Goal: Task Accomplishment & Management: Manage account settings

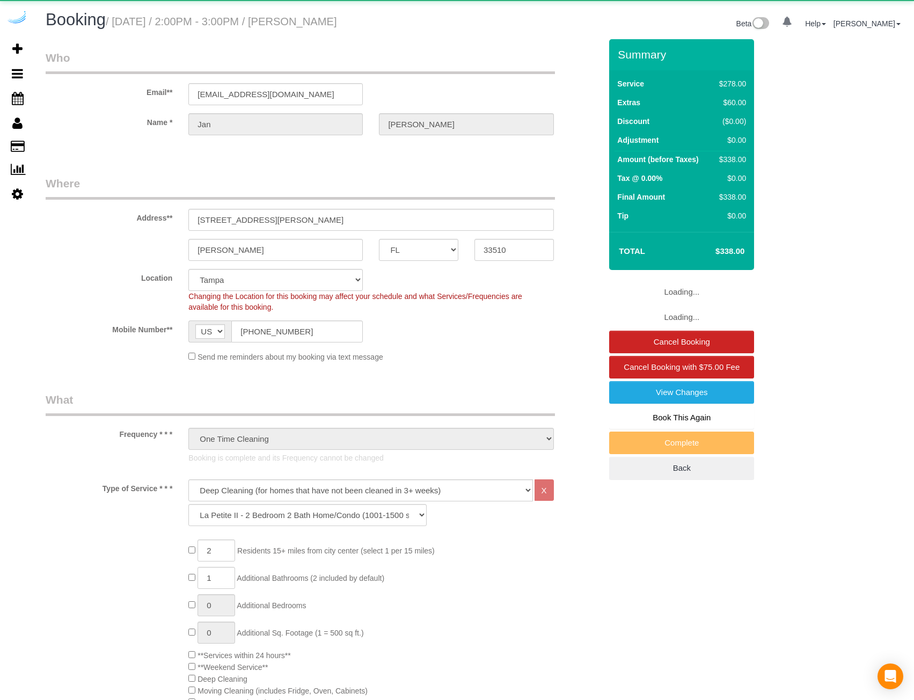
select select "FL"
select select "5"
select select "spot1"
select select "number:9"
select select "object:863"
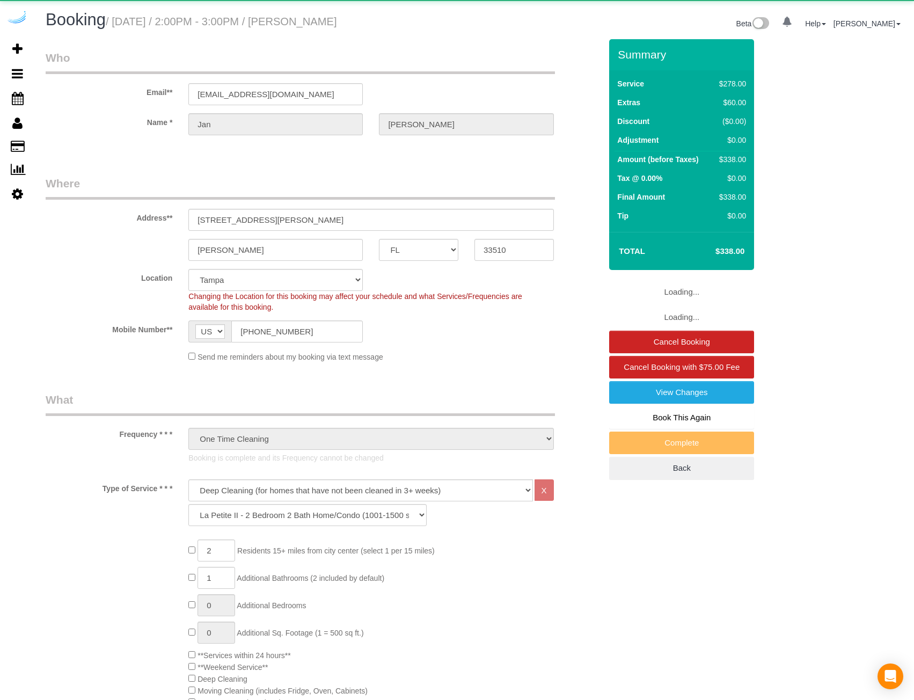
select select "spot6"
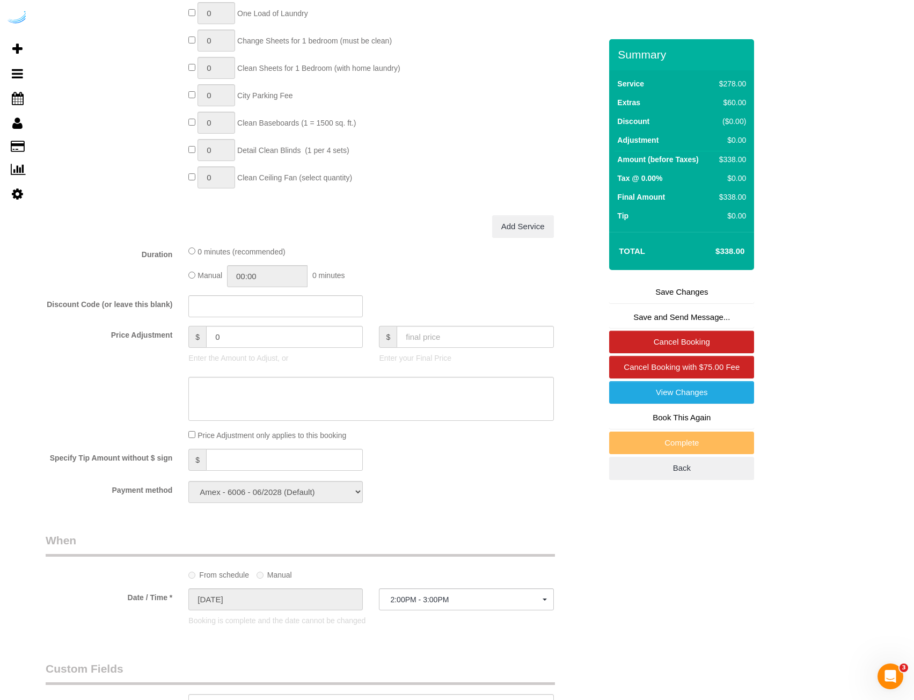
scroll to position [860, 0]
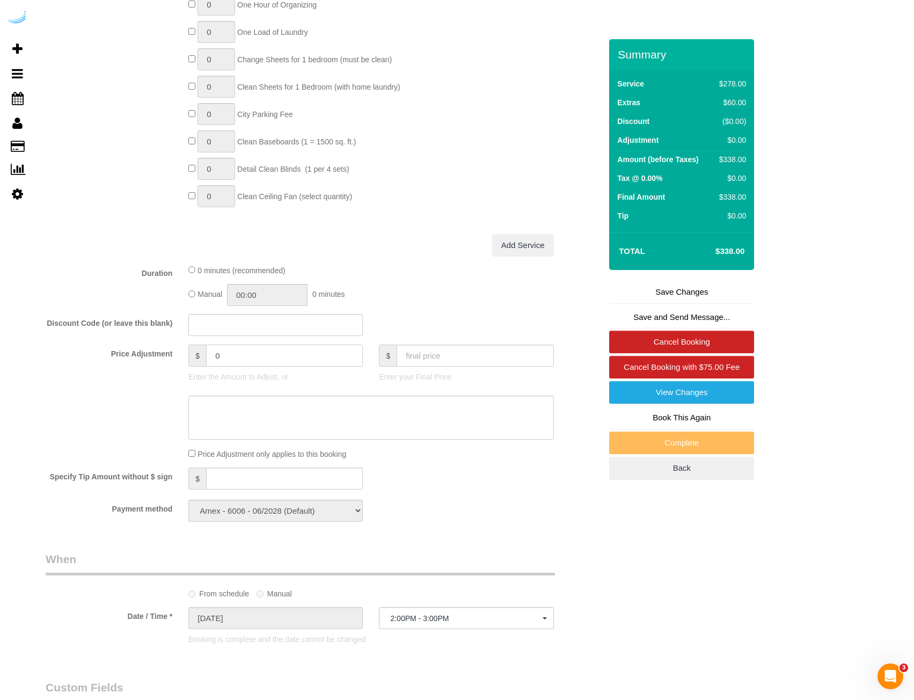
click at [354, 353] on input "0" at bounding box center [284, 356] width 157 height 22
type input "-25"
click at [790, 279] on div "Who Email** [EMAIL_ADDRESS][DOMAIN_NAME] Name * [PERSON_NAME] Where Address** […" at bounding box center [475, 269] width 858 height 2181
click at [341, 432] on textarea at bounding box center [370, 418] width 365 height 44
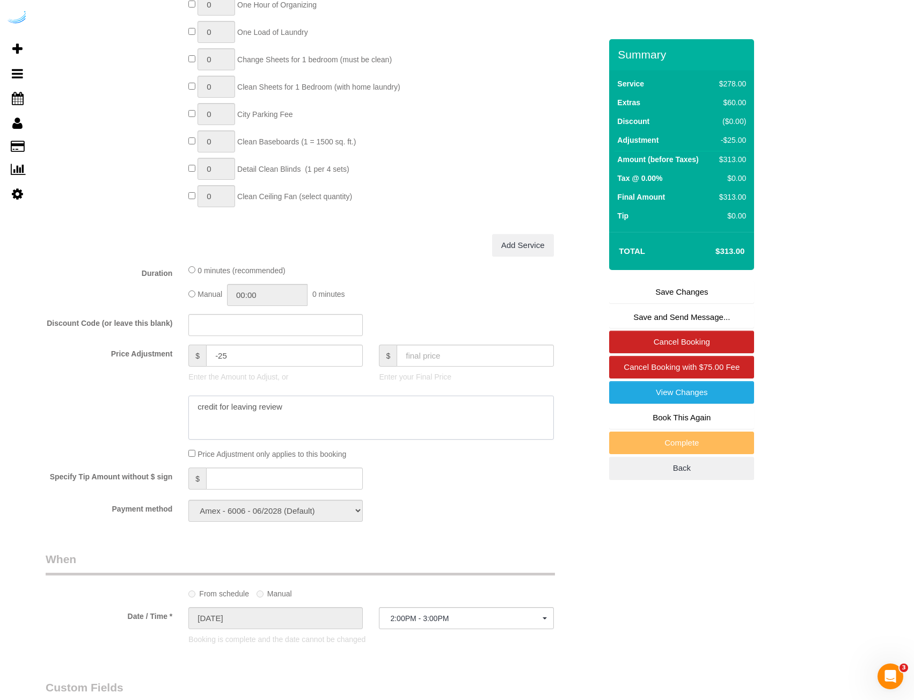
type textarea "credit for leaving review"
click at [697, 292] on link "Save Changes" at bounding box center [681, 292] width 145 height 23
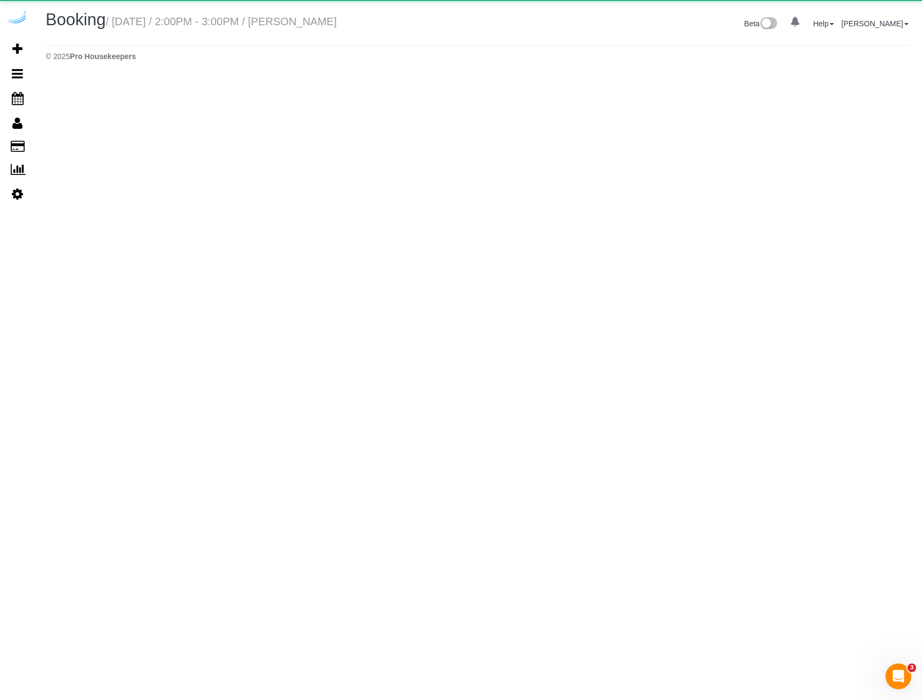
select select "FL"
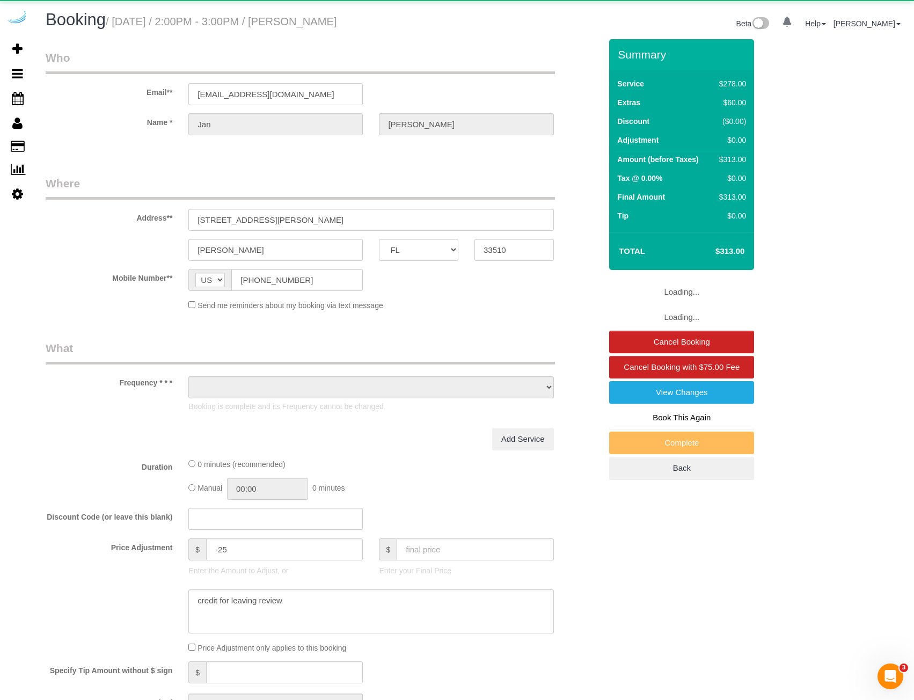
select select "object:1789"
select select "string:fspay-673f029a-cbde-4bbf-a262-91a0d4cb32d1"
select select "spot11"
select select "number:9"
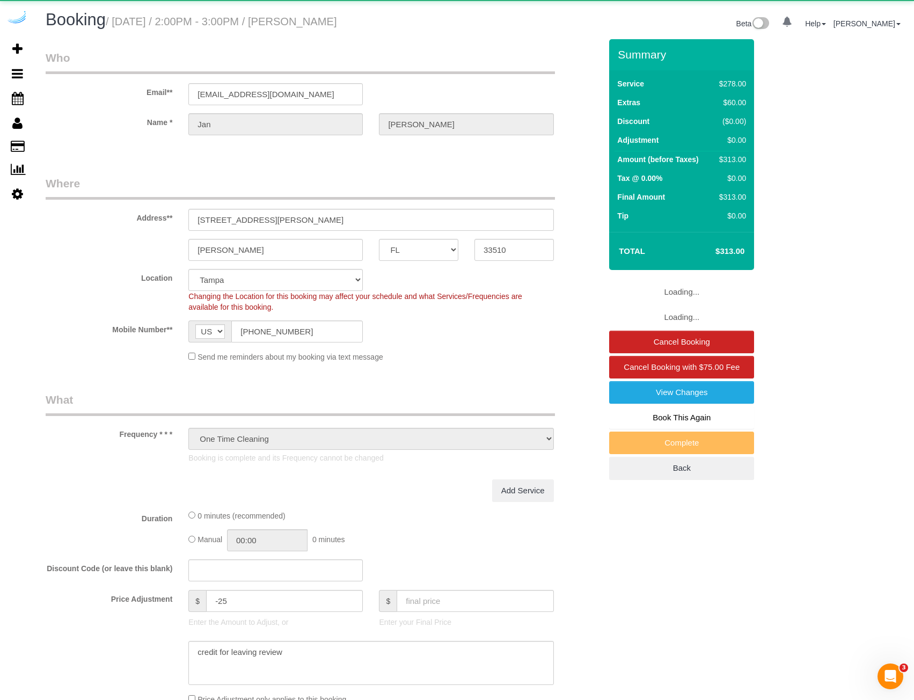
select select "object:1844"
select select "spot16"
select select "5"
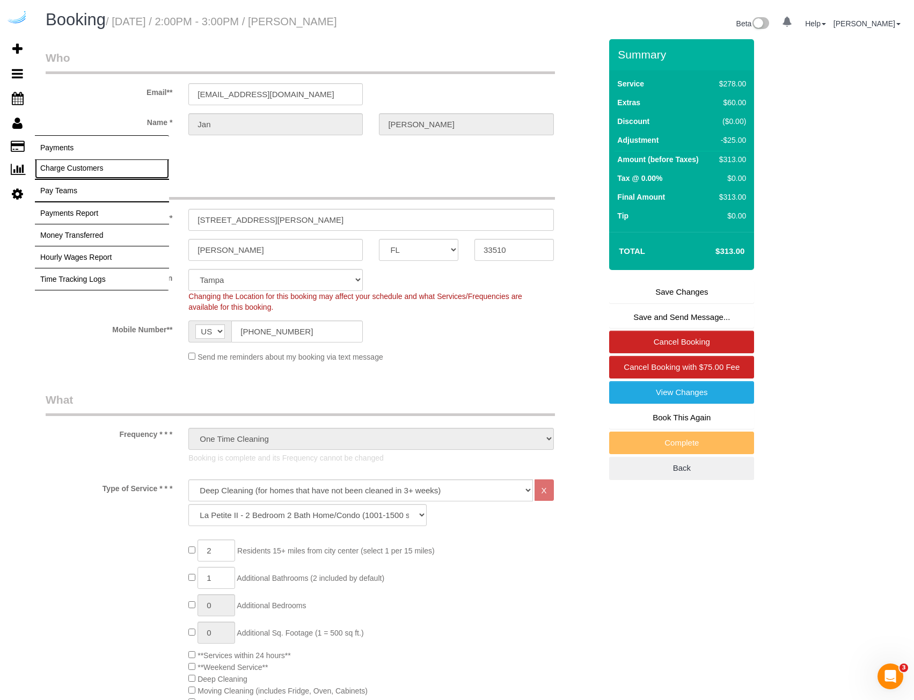
click at [81, 171] on link "Charge Customers" at bounding box center [102, 167] width 134 height 21
select select
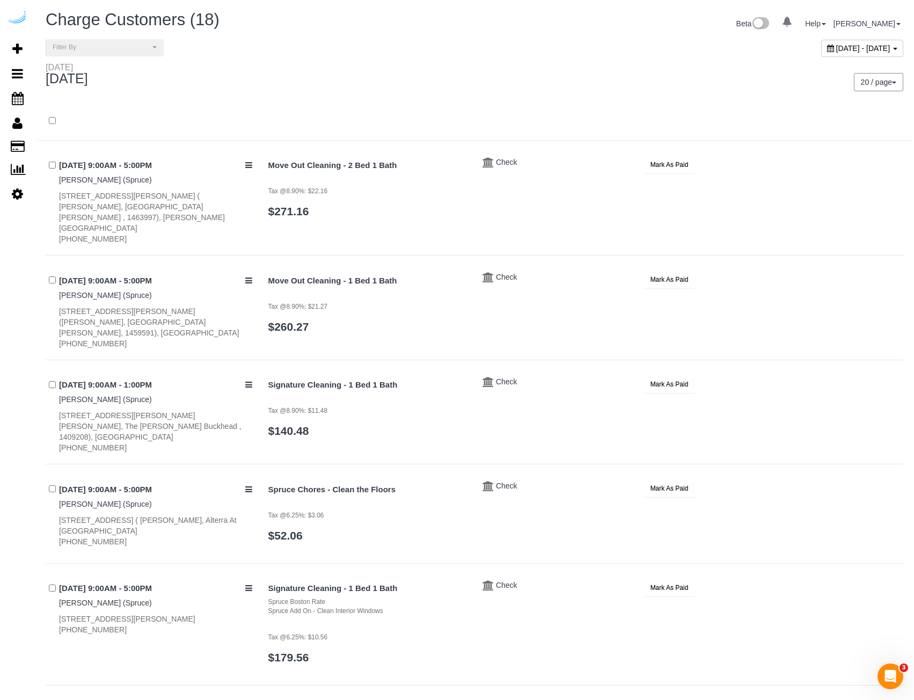
click at [836, 45] on span "[DATE] - [DATE]" at bounding box center [863, 48] width 54 height 9
type input "**********"
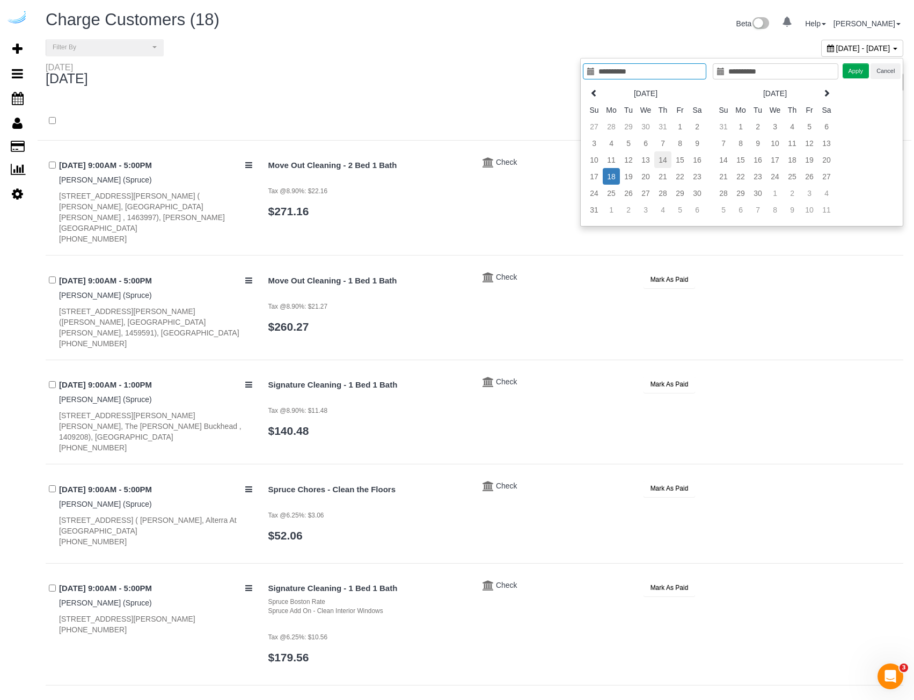
type input "**********"
click at [667, 163] on td "14" at bounding box center [662, 159] width 17 height 17
type input "**********"
click at [850, 70] on button "Apply" at bounding box center [856, 71] width 27 height 16
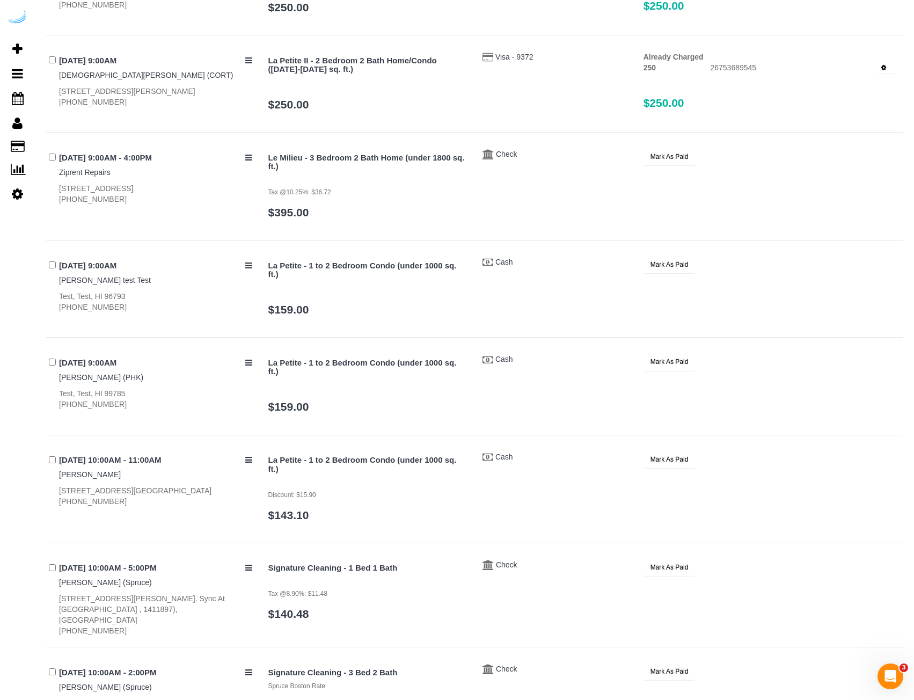
scroll to position [1743, 0]
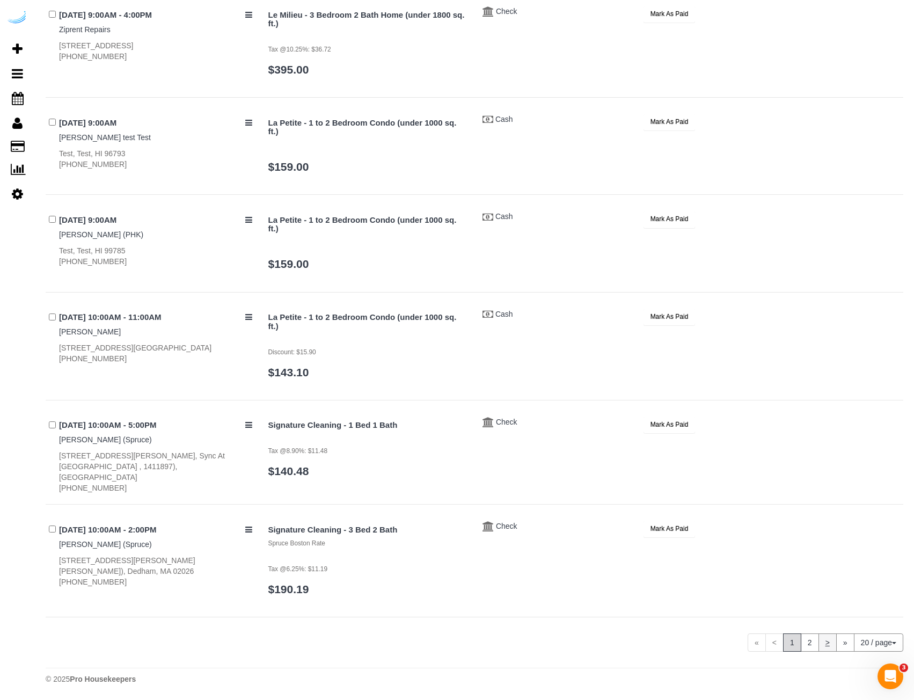
click at [802, 648] on link "2" at bounding box center [810, 642] width 18 height 18
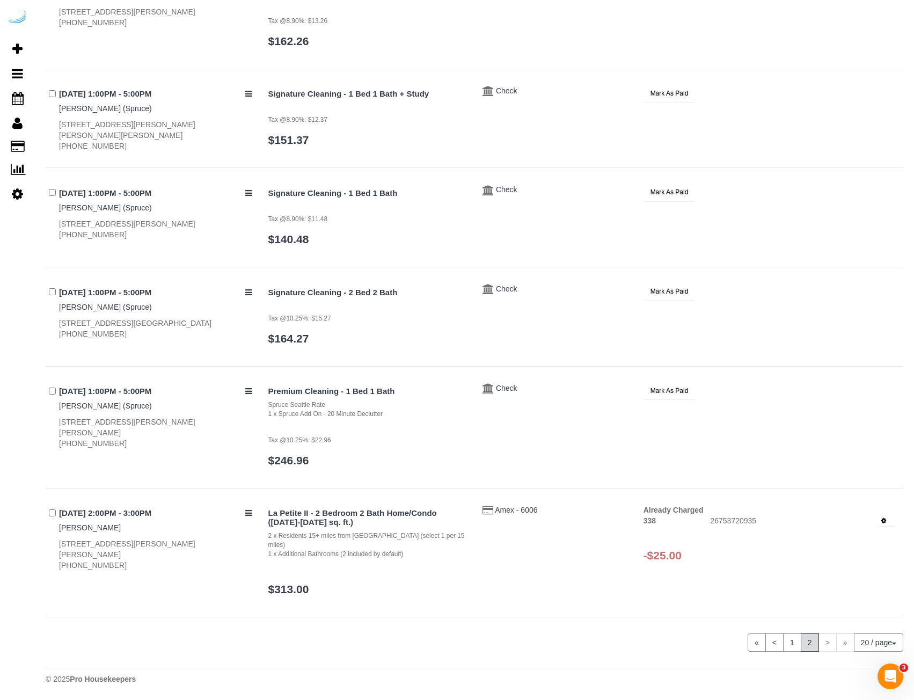
scroll to position [508, 0]
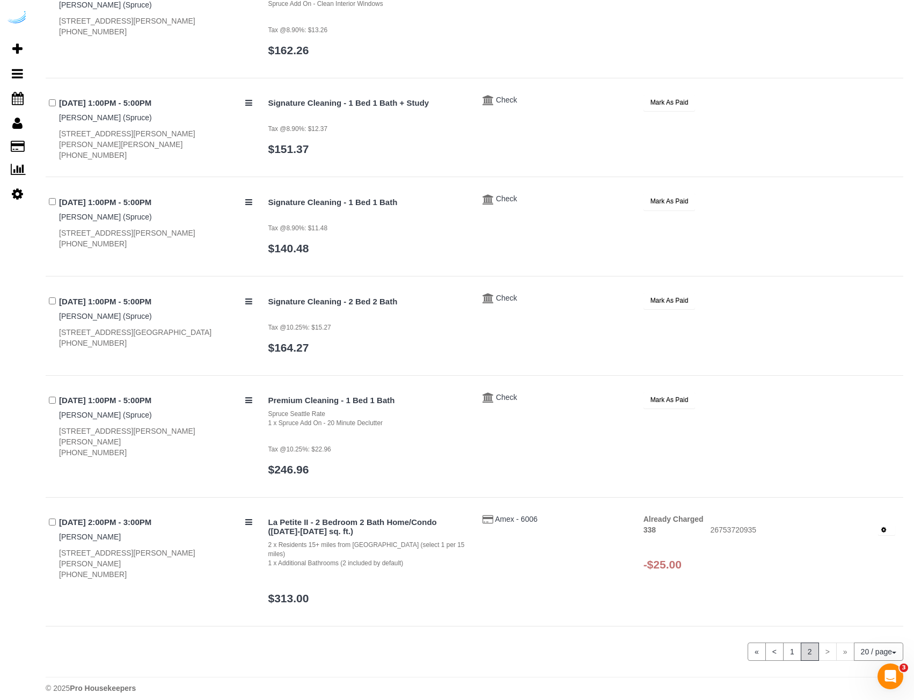
click at [886, 534] on button "button" at bounding box center [886, 529] width 17 height 11
click at [873, 548] on link "Refund" at bounding box center [850, 548] width 89 height 14
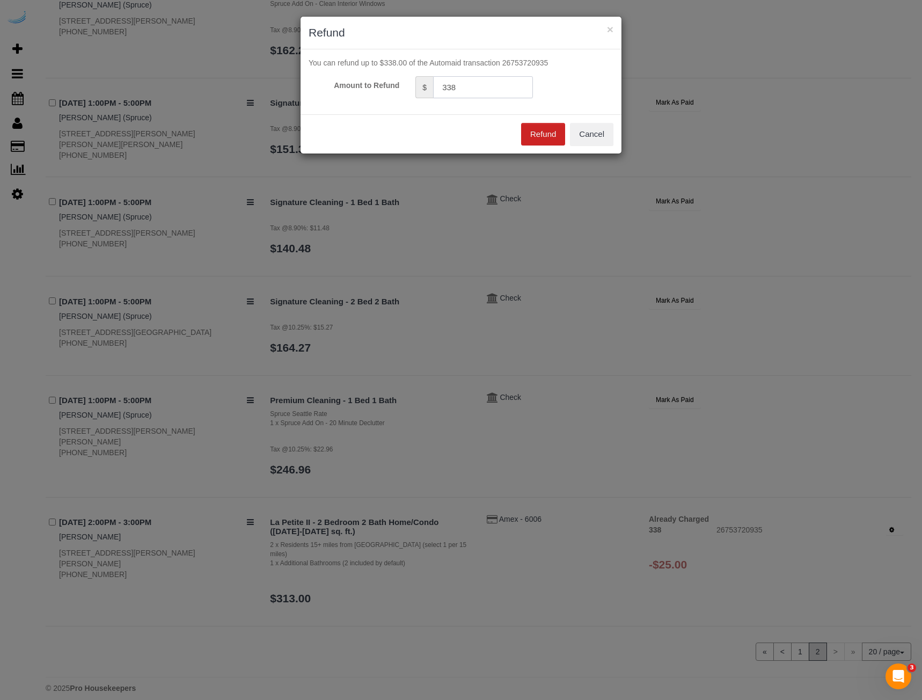
click at [456, 90] on input "338" at bounding box center [483, 87] width 100 height 22
type input "25"
click at [538, 133] on button "Refund" at bounding box center [543, 134] width 44 height 23
